Goal: Check status

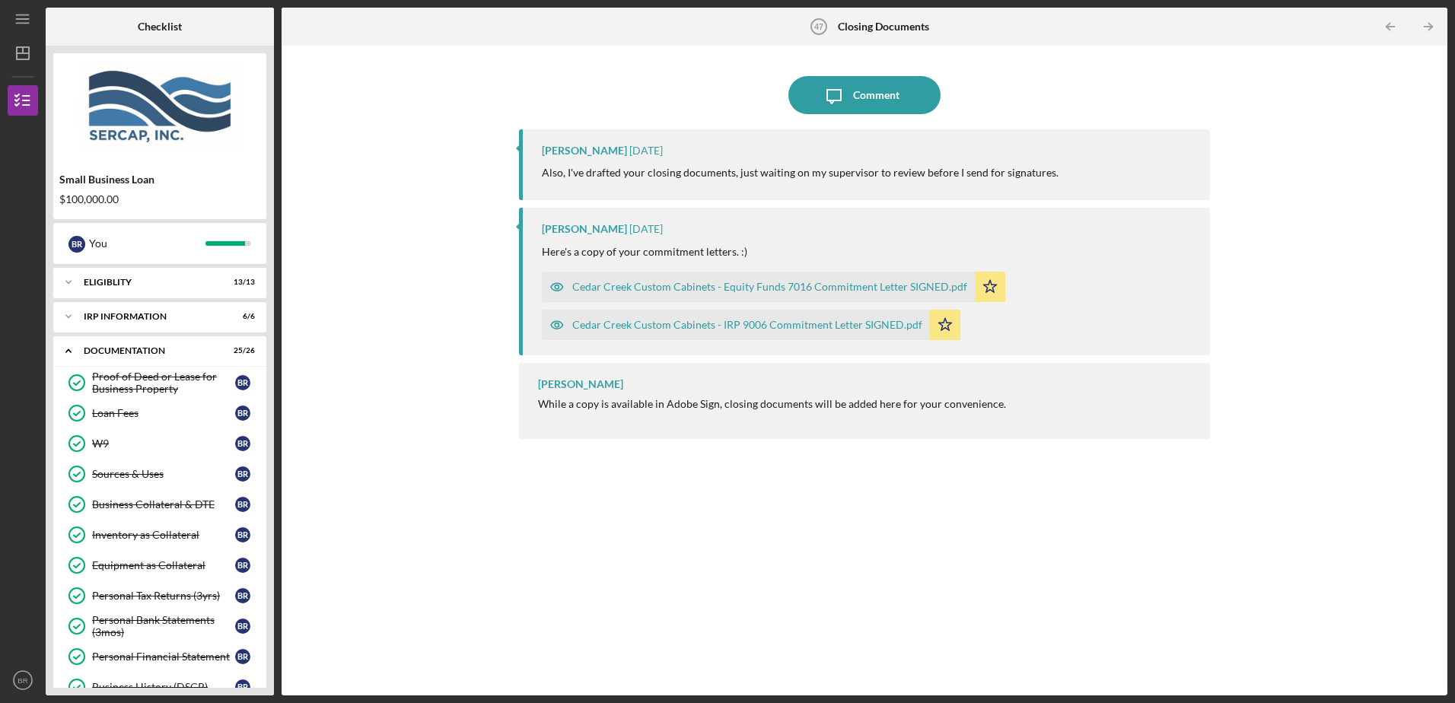
scroll to position [754, 0]
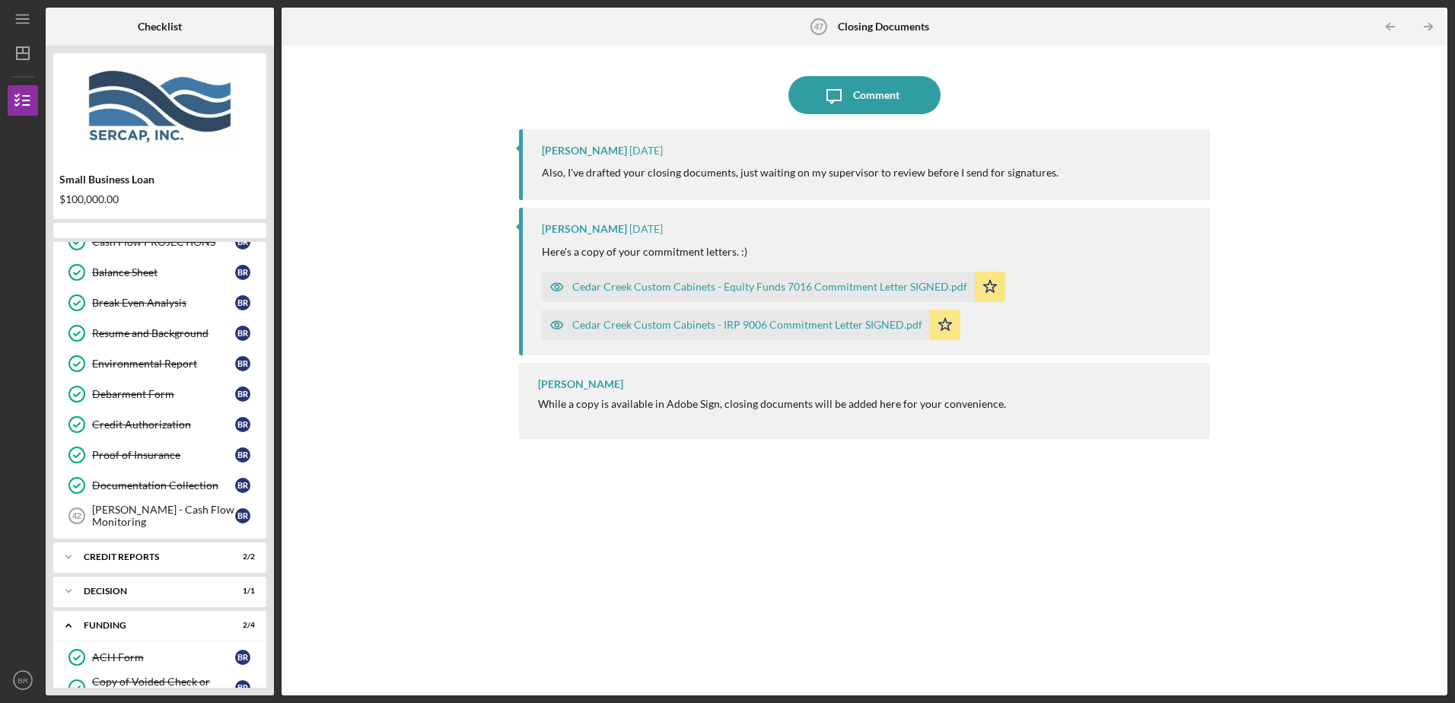
scroll to position [728, 0]
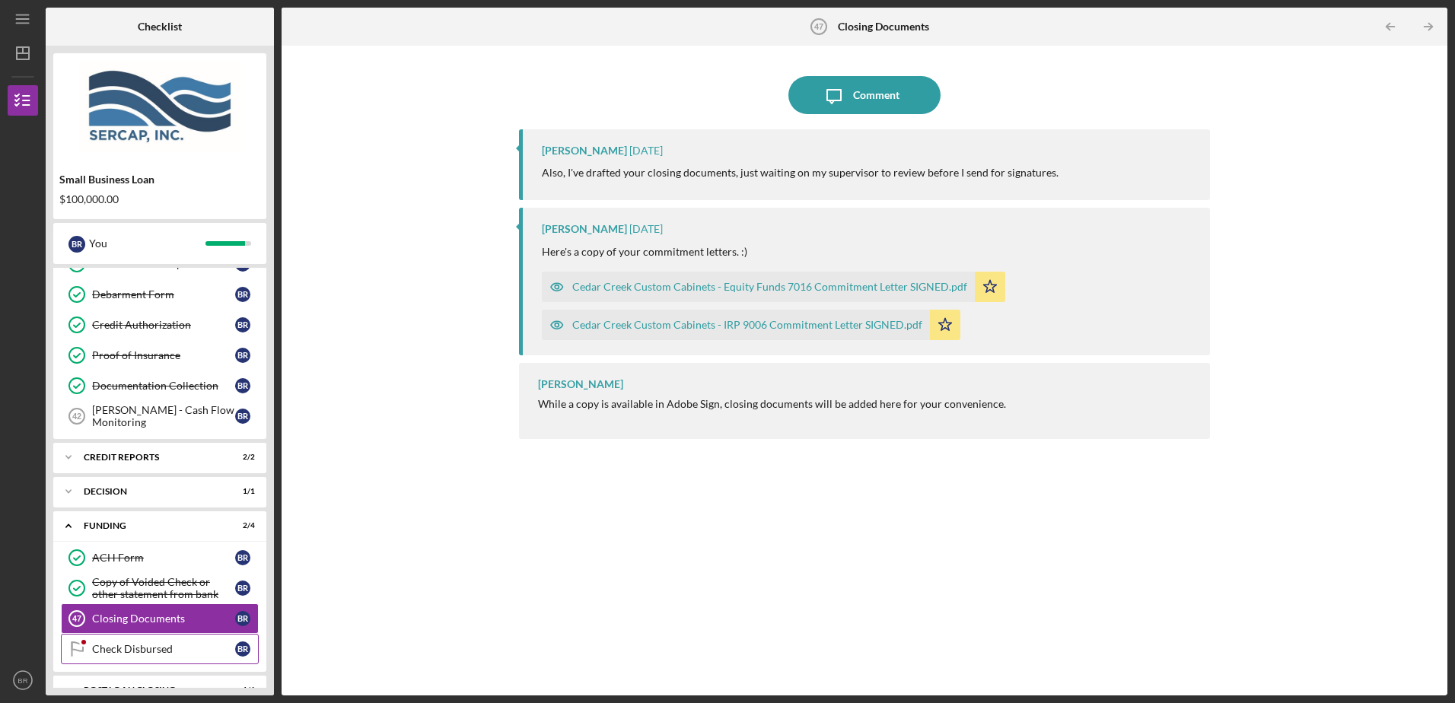
click at [134, 656] on link "Check Disbursed Check Disbursed B R" at bounding box center [160, 649] width 198 height 30
